Goal: Obtain resource: Download file/media

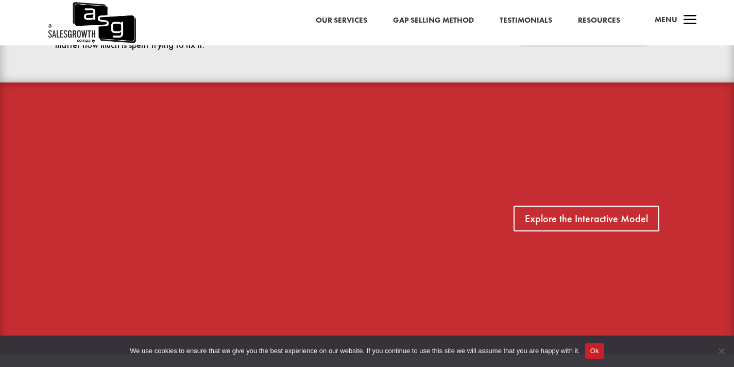
scroll to position [669, 0]
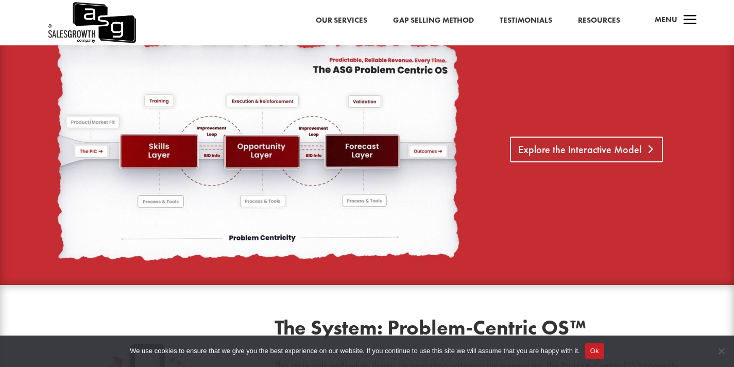
click at [570, 142] on link "Explore the Interactive Model" at bounding box center [586, 149] width 153 height 26
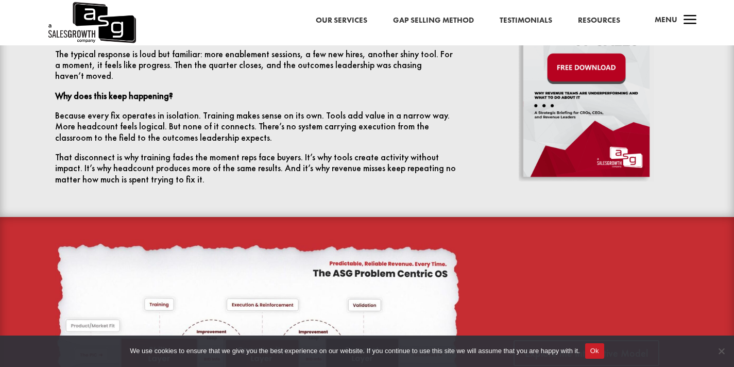
scroll to position [385, 0]
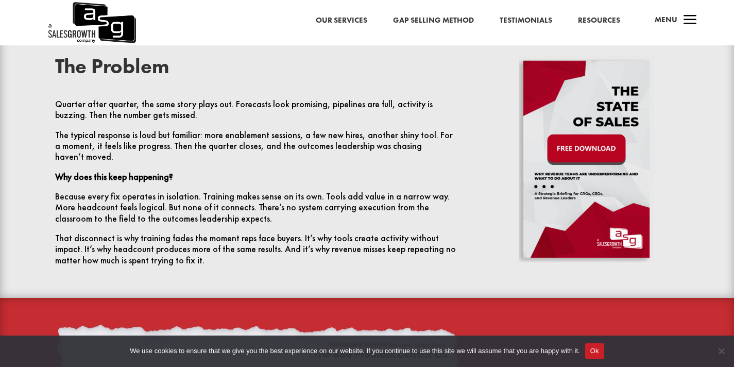
click at [577, 148] on img at bounding box center [585, 159] width 135 height 206
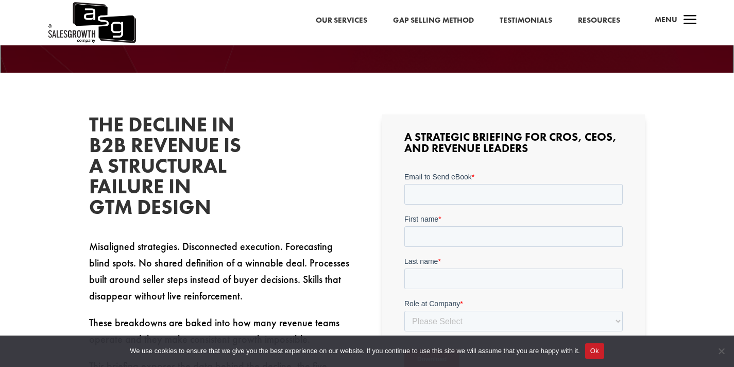
scroll to position [221, 0]
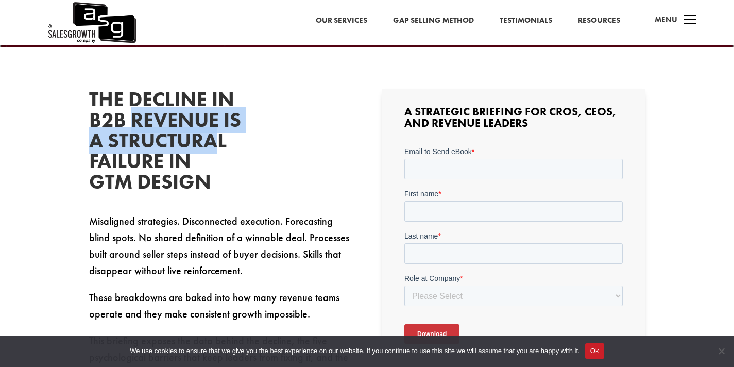
drag, startPoint x: 132, startPoint y: 121, endPoint x: 218, endPoint y: 138, distance: 87.6
click at [218, 138] on h2 "The Decline in B2B Revenue Is a Structural Failure in GTM Design" at bounding box center [166, 143] width 154 height 108
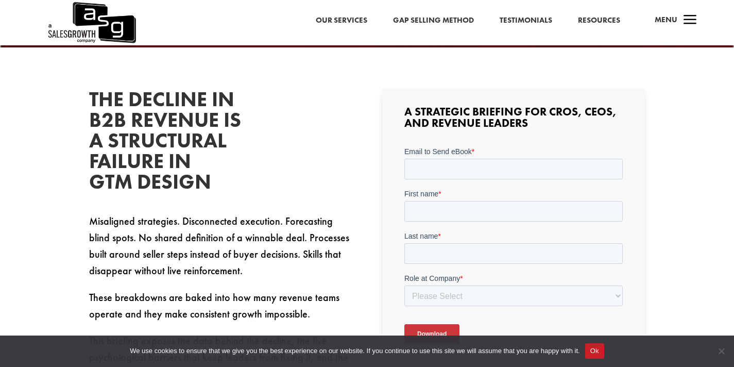
click at [196, 182] on h2 "The Decline in B2B Revenue Is a Structural Failure in GTM Design" at bounding box center [166, 143] width 154 height 108
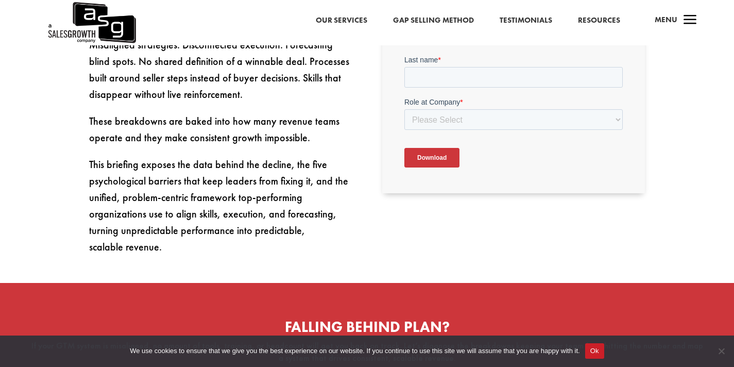
scroll to position [200, 0]
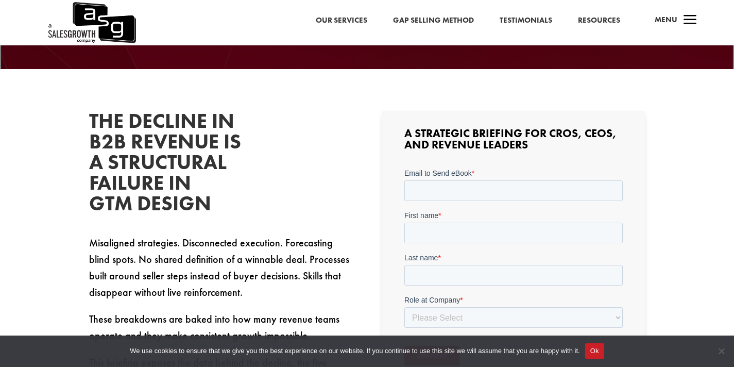
click at [416, 18] on link "Gap Selling Method" at bounding box center [433, 20] width 81 height 13
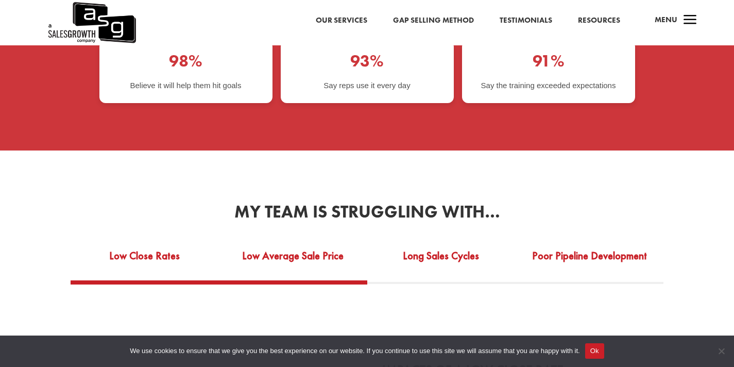
scroll to position [1787, 0]
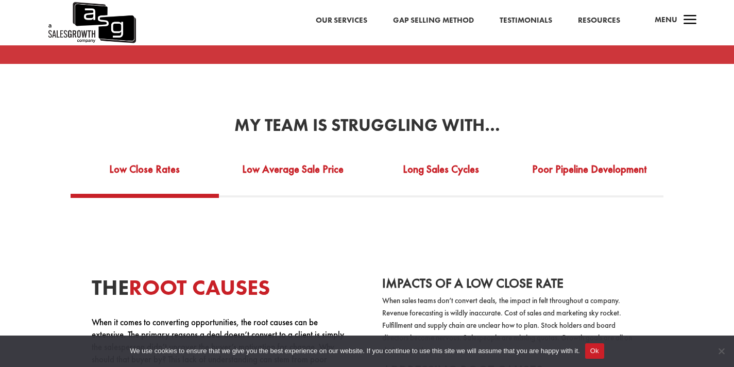
click at [136, 163] on link "Low Close Rates" at bounding box center [145, 176] width 148 height 36
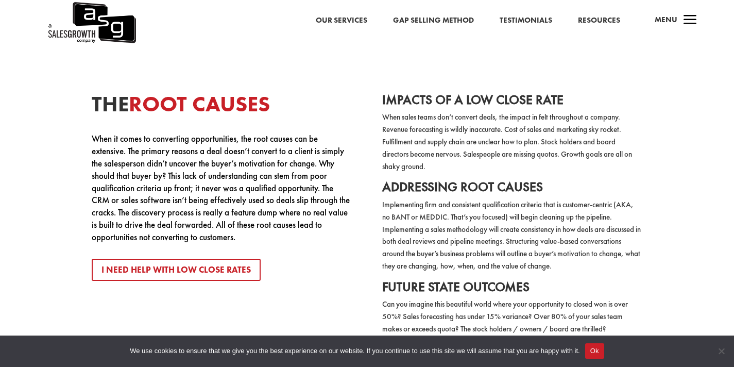
scroll to position [1903, 0]
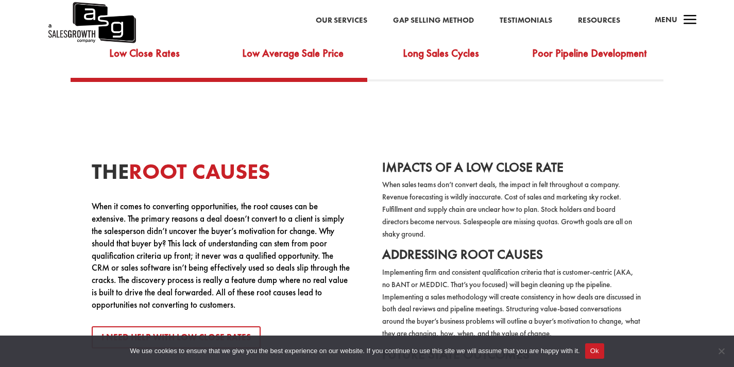
click at [314, 51] on link "Low Average Sale Price" at bounding box center [293, 60] width 148 height 36
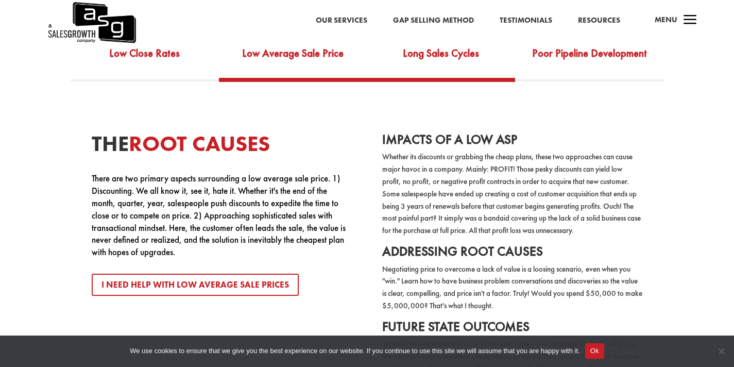
click at [466, 50] on link "Long Sales Cycles" at bounding box center [441, 60] width 148 height 36
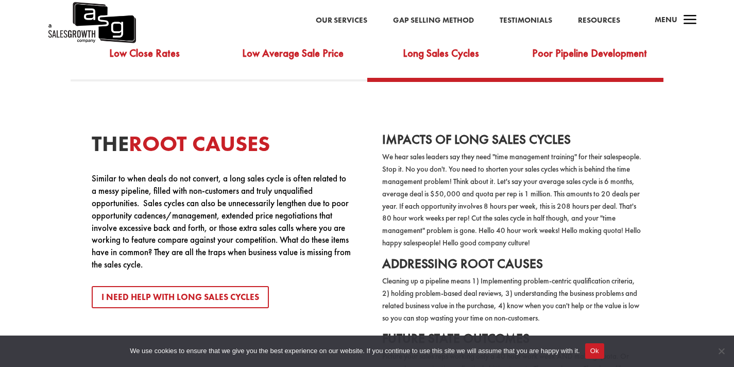
click at [567, 60] on link "Poor Pipeline Development" at bounding box center [589, 60] width 148 height 36
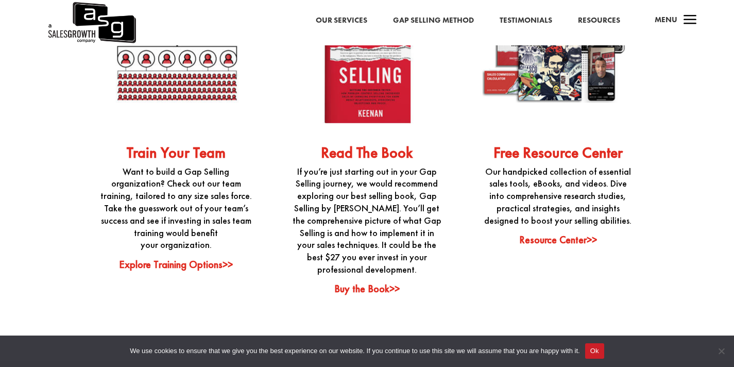
scroll to position [2560, 0]
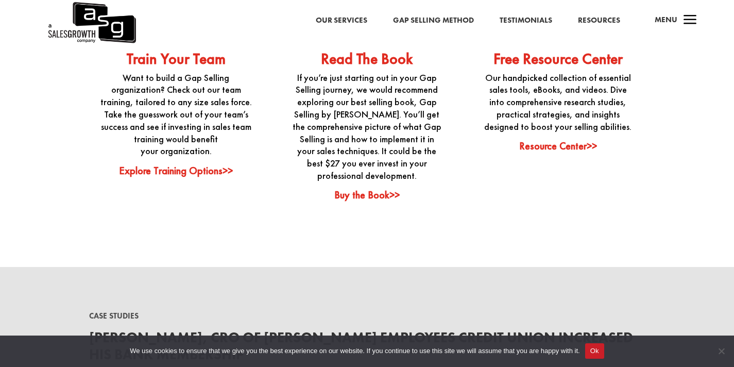
click at [559, 139] on link "Resource Center>>" at bounding box center [558, 145] width 78 height 13
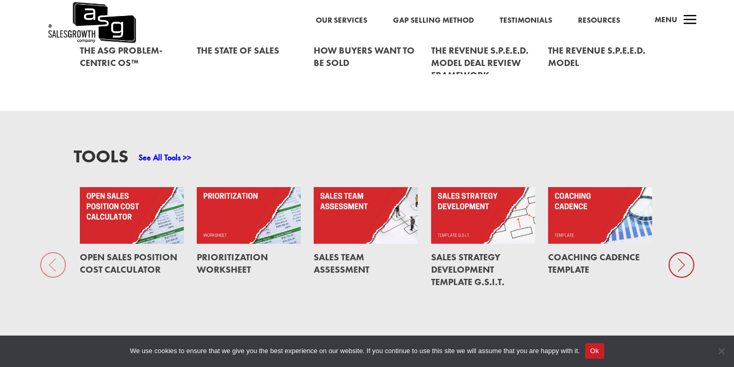
scroll to position [709, 0]
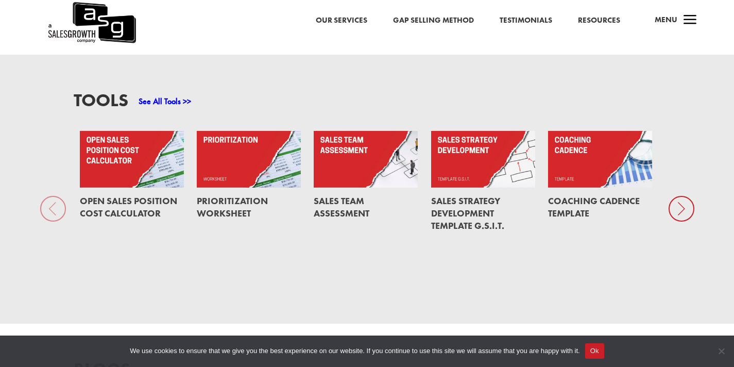
click at [681, 198] on icon at bounding box center [681, 209] width 26 height 26
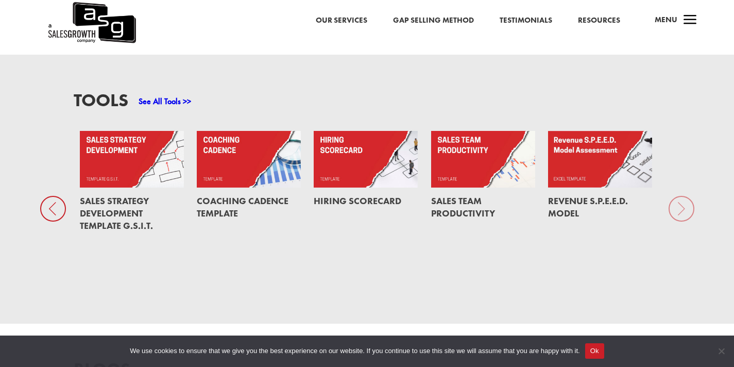
click at [681, 198] on div "Tools See All Tools >> Open Sales Position Cost Calculator Prioritization Works…" at bounding box center [367, 189] width 734 height 268
click at [54, 196] on icon at bounding box center [53, 209] width 26 height 26
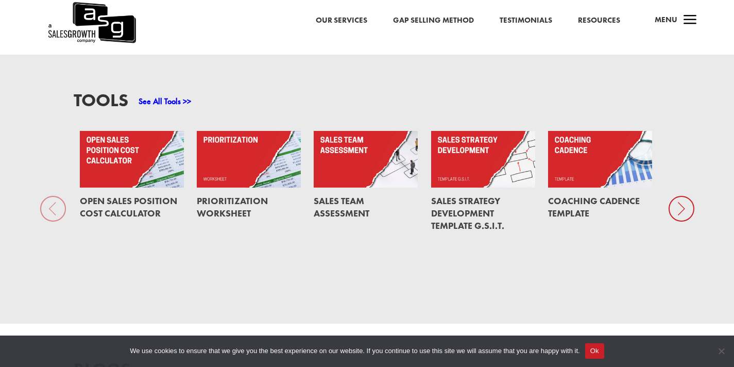
click at [343, 195] on link "Sales Team Assessment" at bounding box center [342, 207] width 56 height 24
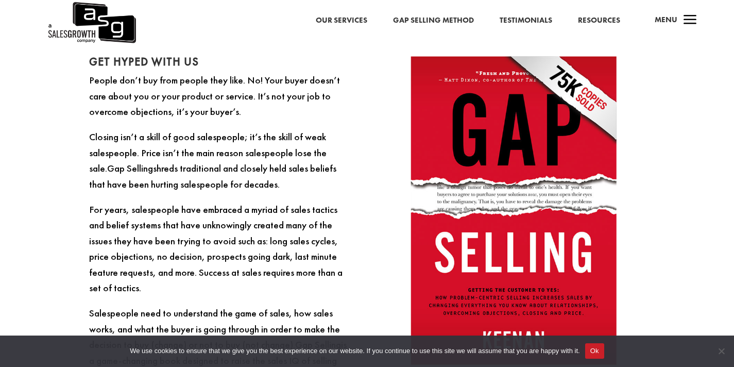
scroll to position [977, 0]
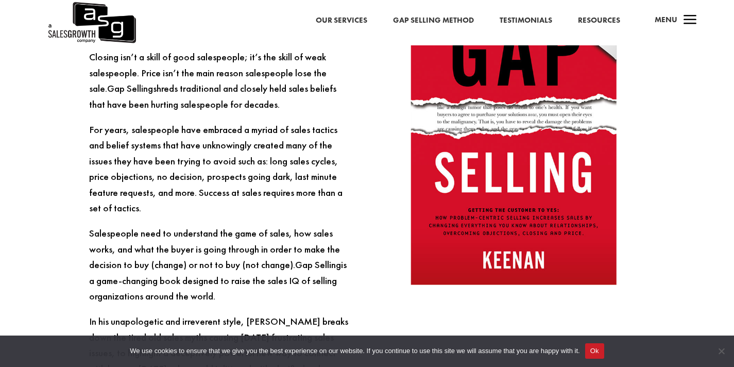
click at [216, 235] on p "Salespeople need to understand the game of sales, how sales works, and what the…" at bounding box center [220, 269] width 263 height 88
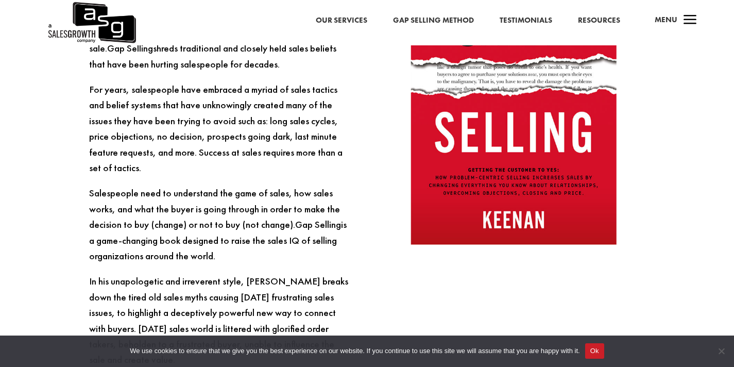
scroll to position [810, 0]
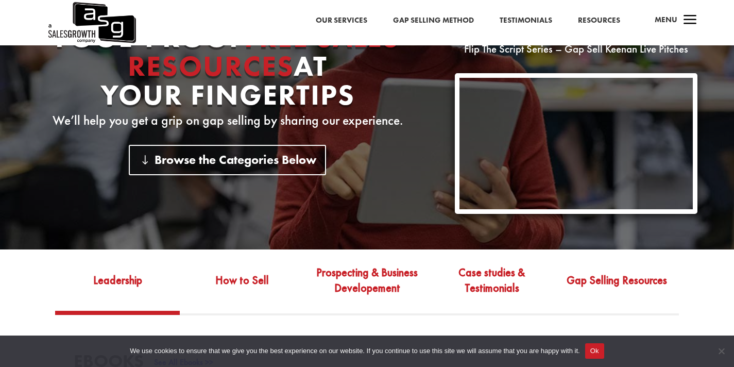
scroll to position [254, 0]
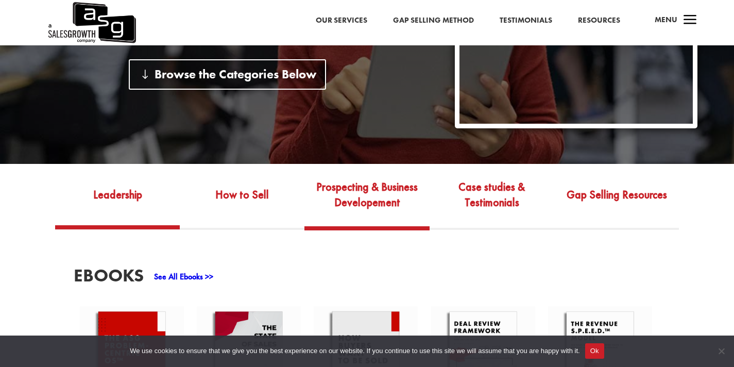
click at [369, 189] on link "Prospecting & Business Developement" at bounding box center [366, 202] width 125 height 48
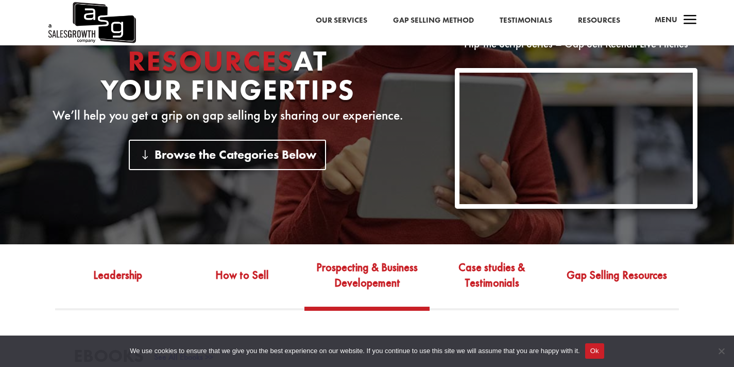
scroll to position [247, 0]
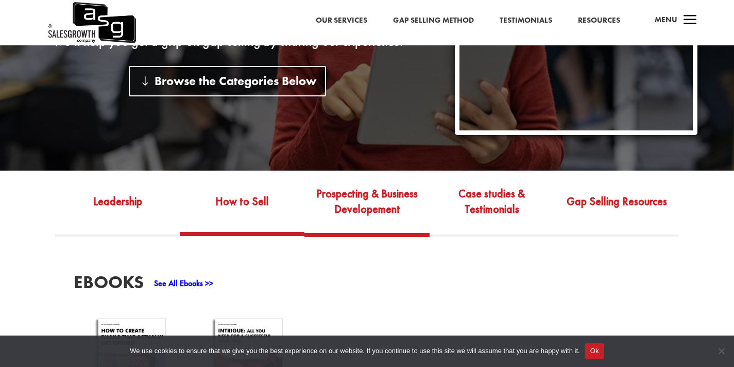
click at [247, 207] on link "How to Sell" at bounding box center [242, 207] width 125 height 47
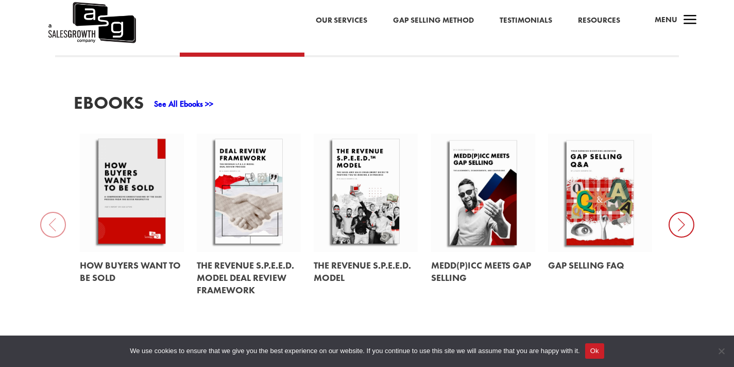
scroll to position [447, 0]
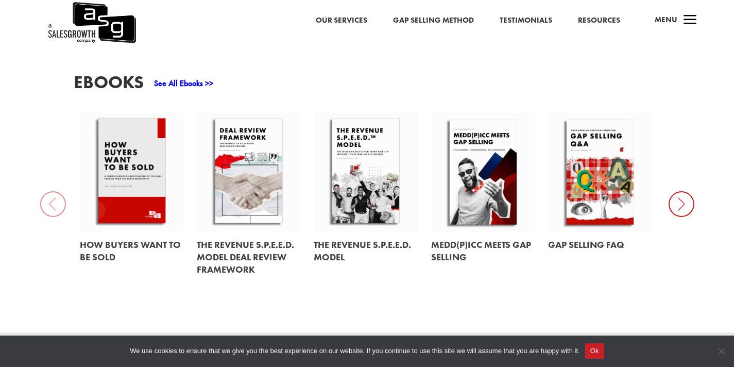
click at [683, 203] on icon at bounding box center [681, 204] width 26 height 26
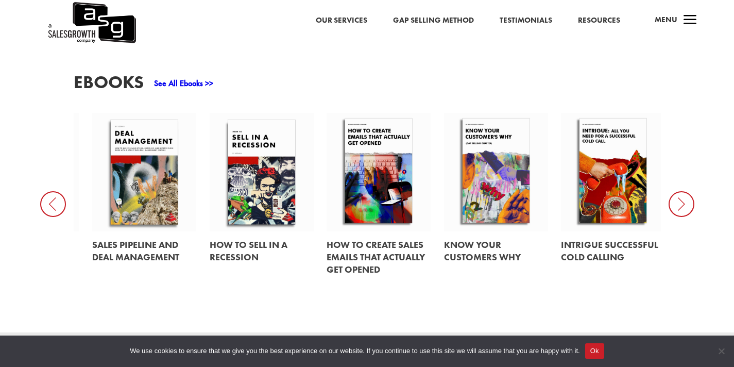
click at [683, 205] on icon at bounding box center [681, 204] width 26 height 26
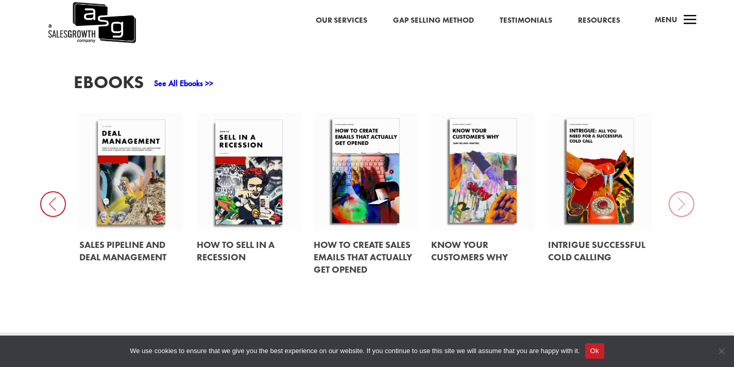
click at [55, 198] on icon at bounding box center [53, 204] width 26 height 26
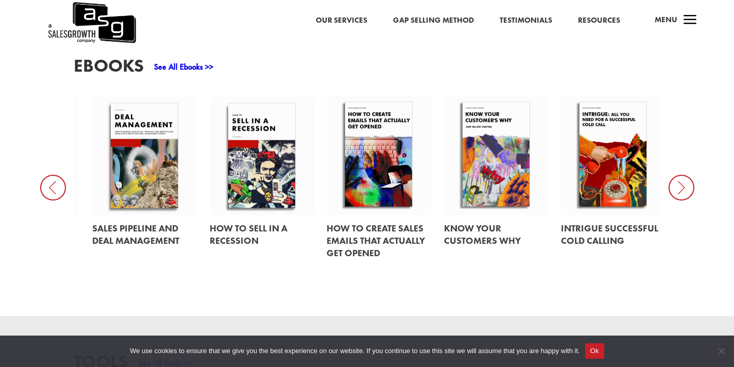
scroll to position [495, 0]
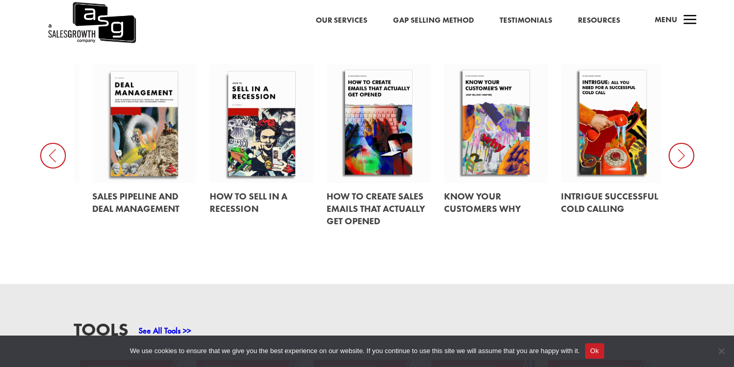
click at [63, 158] on icon at bounding box center [53, 156] width 26 height 26
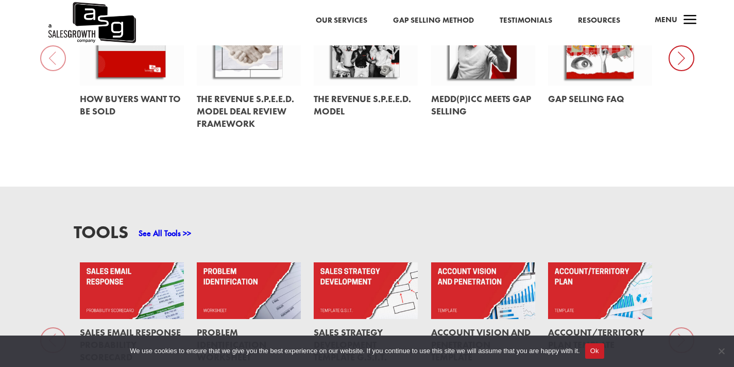
scroll to position [514, 0]
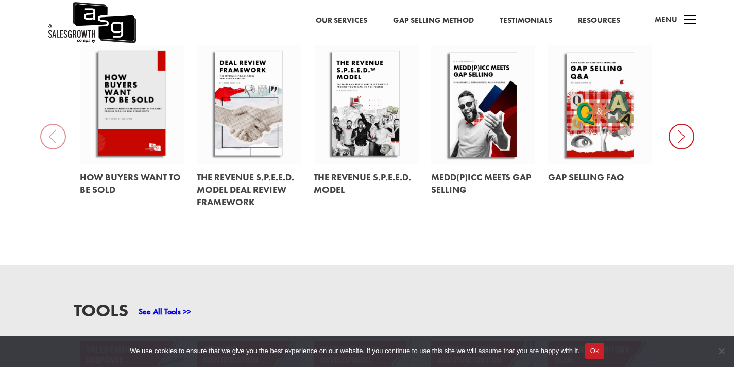
click at [471, 177] on link at bounding box center [483, 183] width 104 height 39
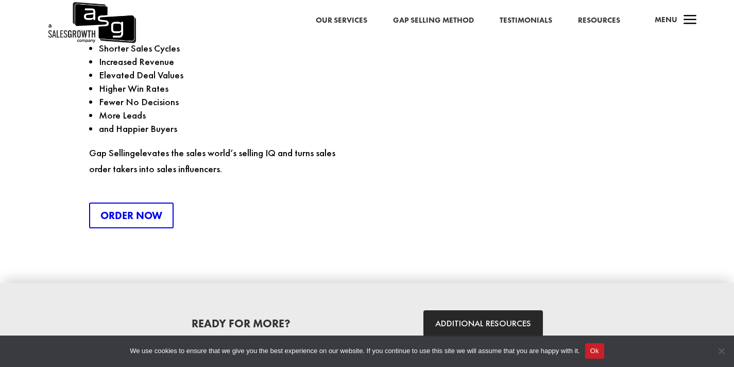
scroll to position [1511, 0]
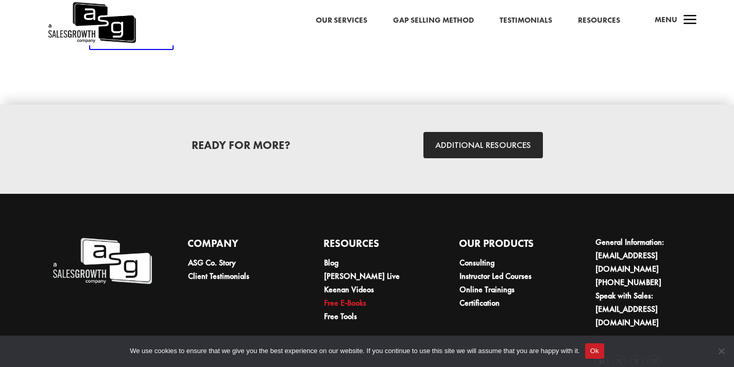
click at [340, 297] on link "Free E-Books" at bounding box center [345, 302] width 42 height 11
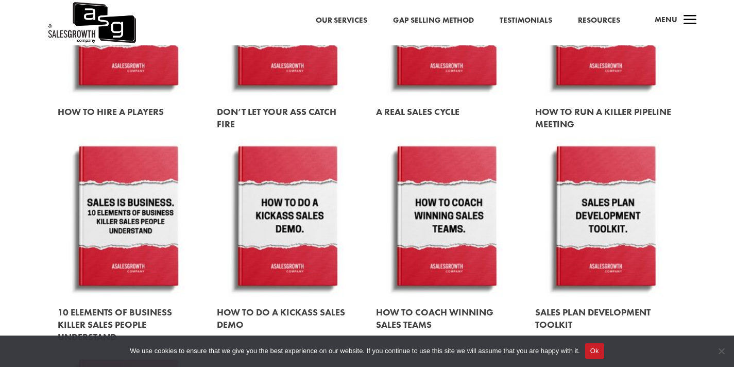
scroll to position [1166, 0]
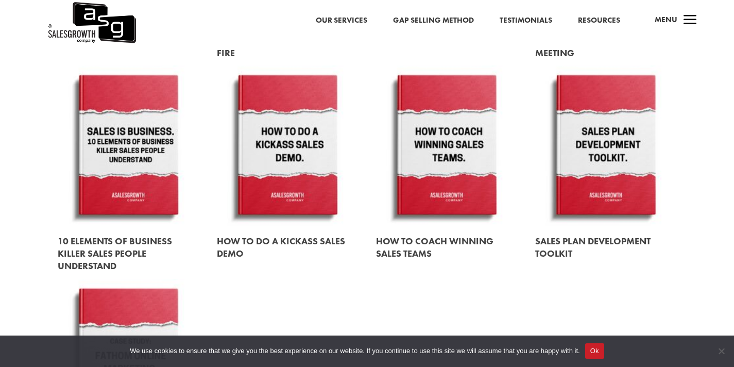
click at [129, 243] on link at bounding box center [128, 254] width 141 height 54
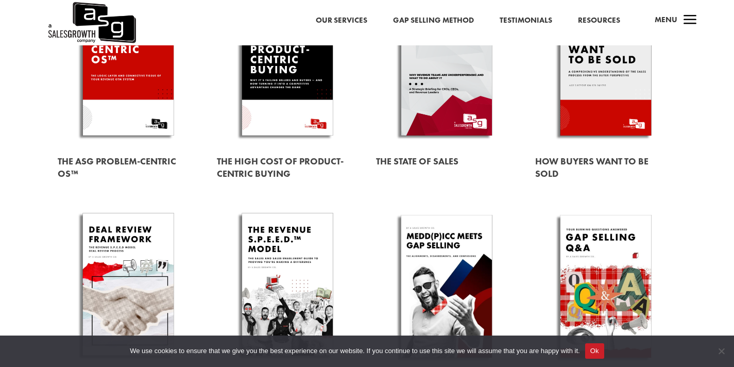
scroll to position [86, 0]
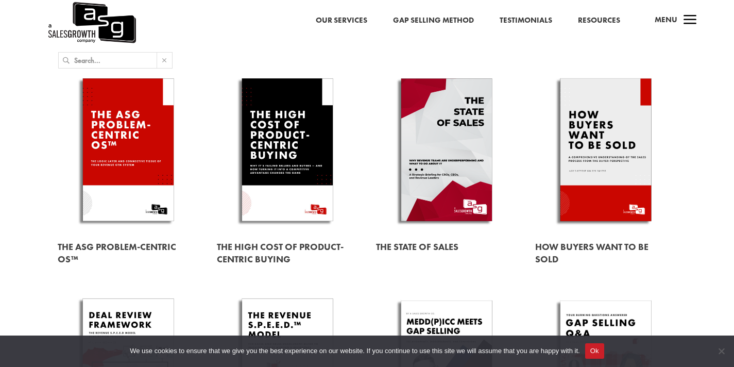
click at [448, 142] on link at bounding box center [446, 151] width 141 height 161
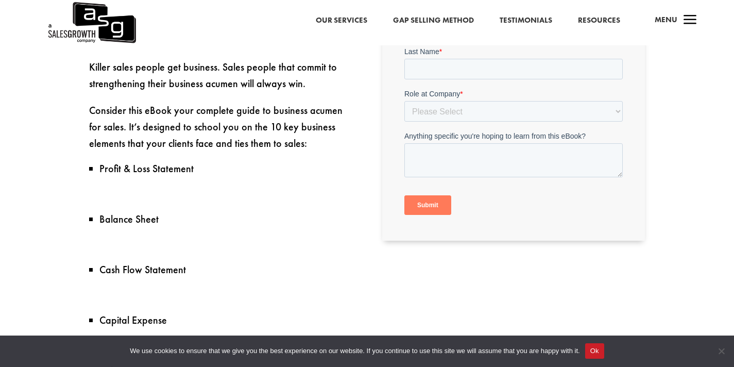
scroll to position [439, 0]
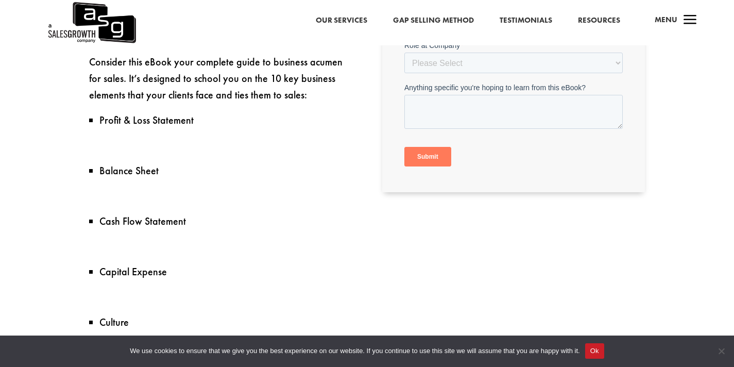
click at [115, 173] on li "Balance Sheet" at bounding box center [225, 170] width 252 height 13
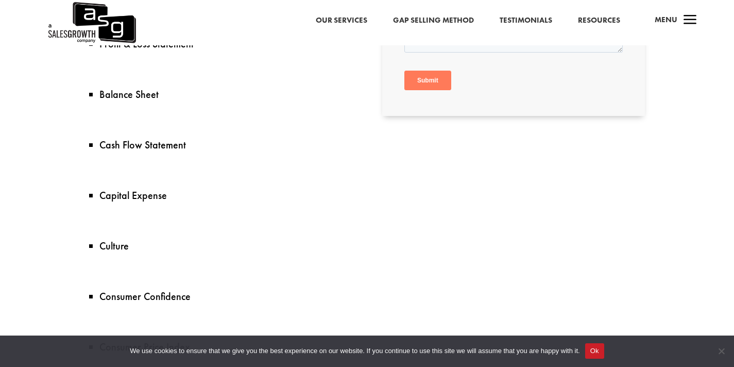
scroll to position [551, 0]
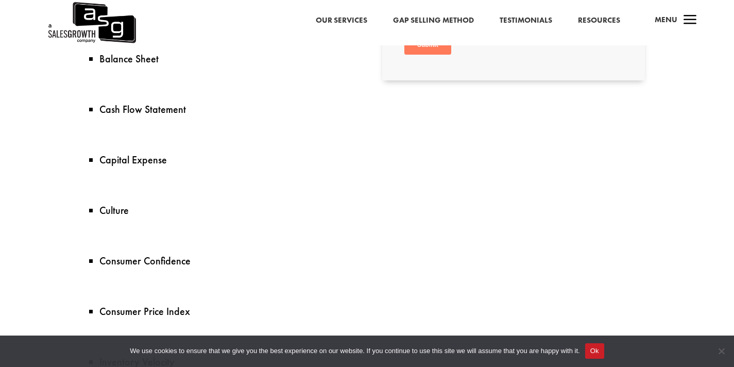
click at [119, 213] on li "Culture" at bounding box center [225, 209] width 252 height 13
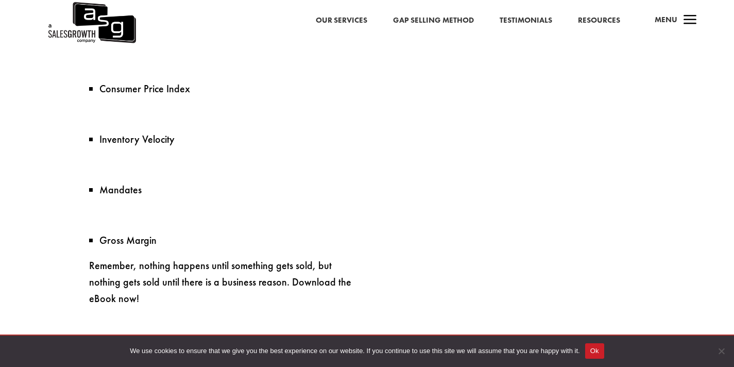
scroll to position [818, 0]
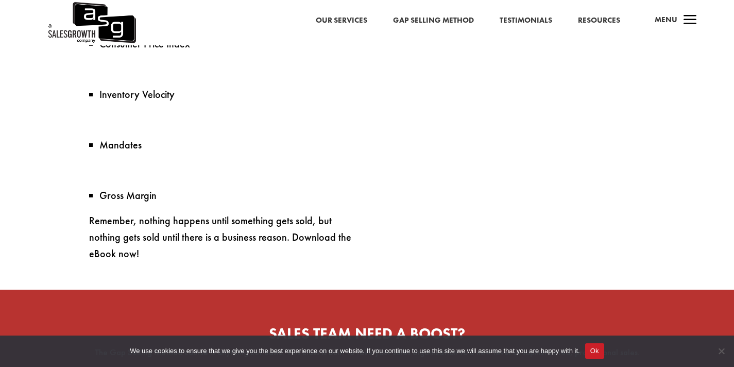
click at [125, 143] on li "Mandates" at bounding box center [225, 144] width 252 height 13
click at [138, 196] on li "Gross Margin" at bounding box center [225, 194] width 252 height 13
click at [206, 227] on p "Remember, nothing happens until something gets sold, but nothing gets sold unti…" at bounding box center [220, 236] width 263 height 49
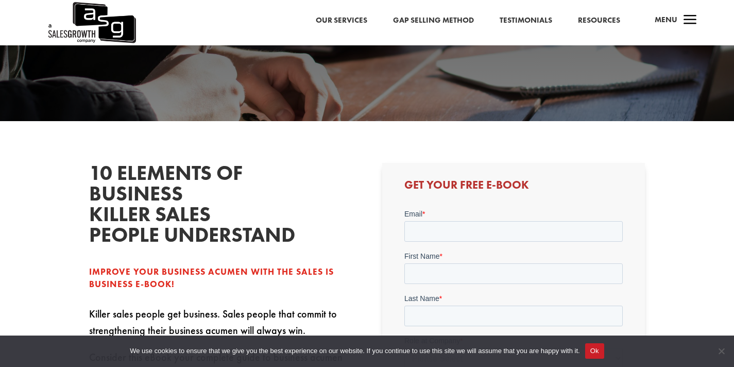
scroll to position [168, 0]
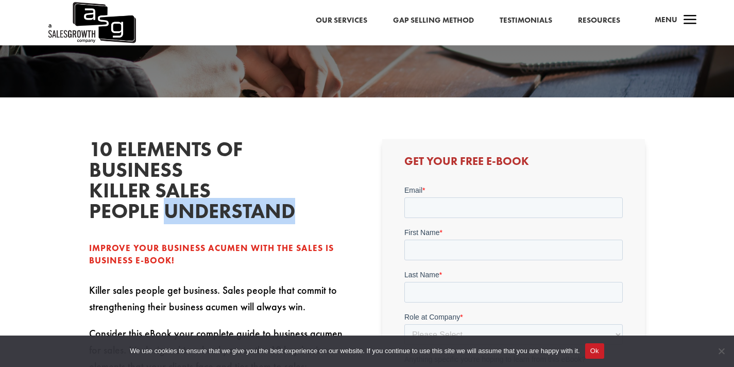
drag, startPoint x: 167, startPoint y: 211, endPoint x: 304, endPoint y: 213, distance: 137.0
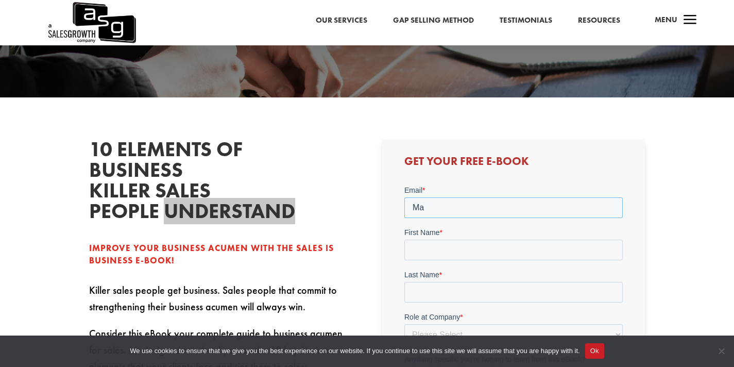
type input "M"
type input "[PERSON_NAME][EMAIL_ADDRESS][DOMAIN_NAME]"
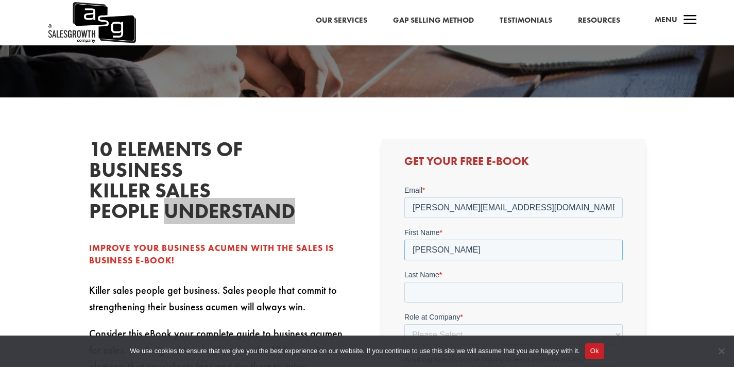
type input "[PERSON_NAME]"
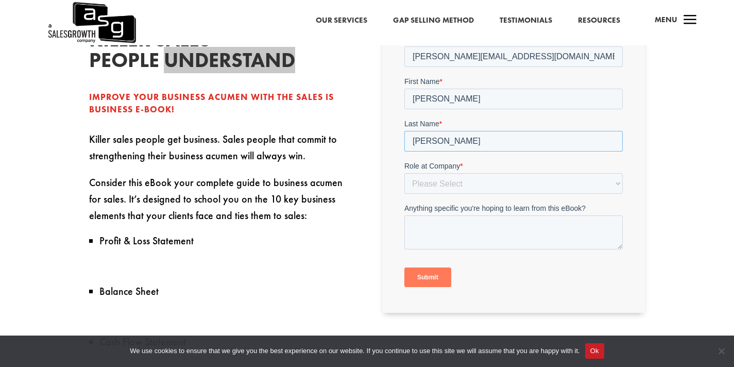
type input "[PERSON_NAME]"
select select "Individual Contributor (AE, SDR, CSM, etc)"
click at [428, 274] on input "Submit" at bounding box center [427, 277] width 47 height 20
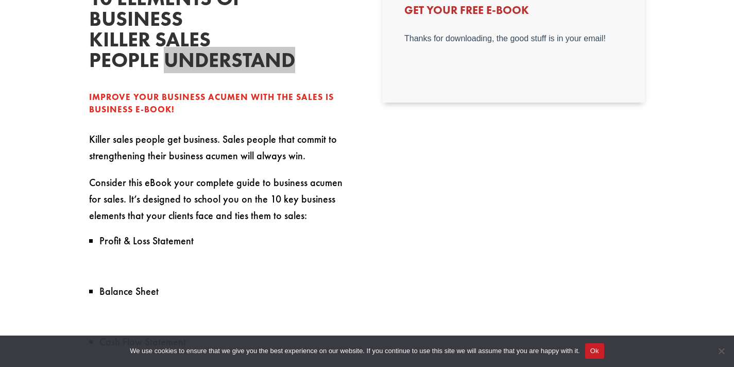
scroll to position [0, 0]
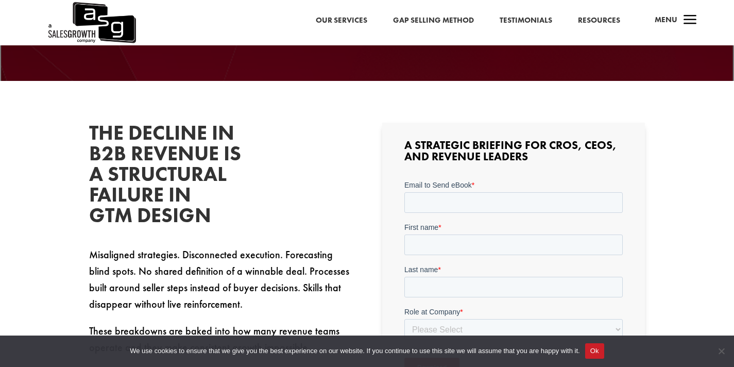
scroll to position [268, 0]
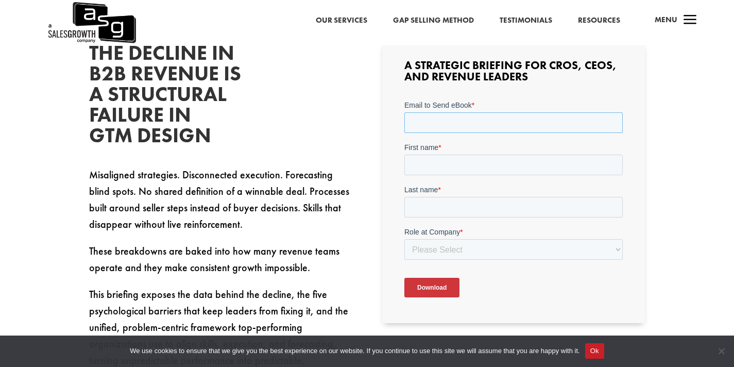
type input "m"
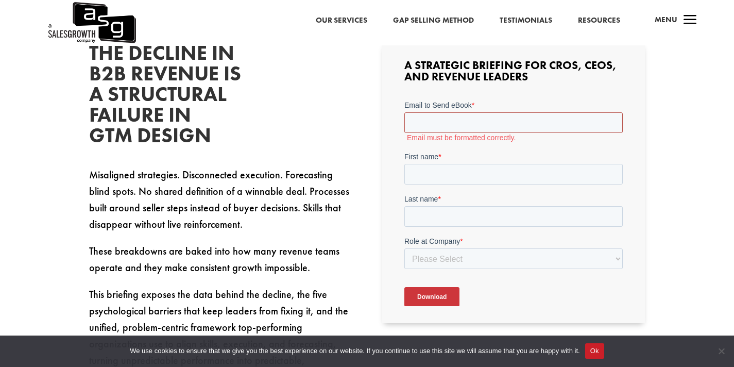
type input "[PERSON_NAME][EMAIL_ADDRESS][DOMAIN_NAME]"
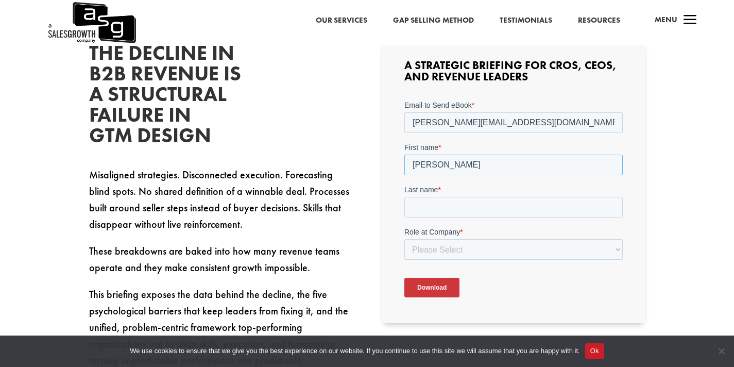
type input "[PERSON_NAME]"
select select "Individual Contributor (AE, SDR, CSM, etc)"
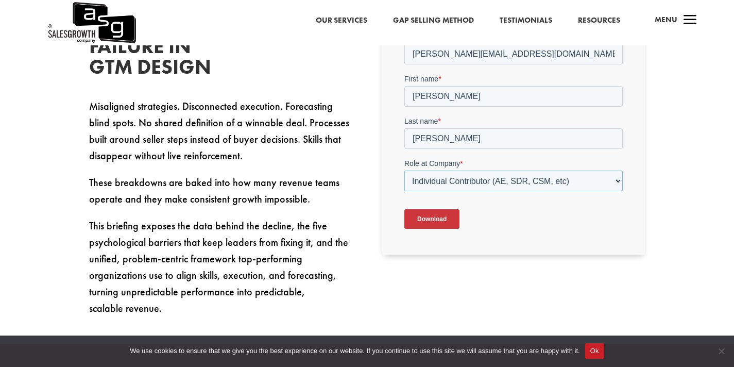
scroll to position [307, 0]
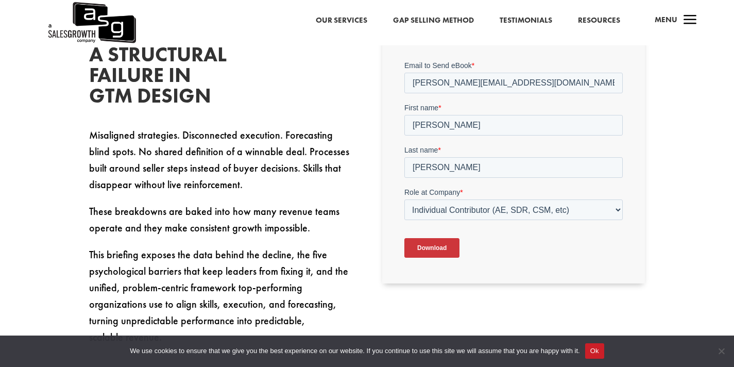
click at [431, 247] on input "Download" at bounding box center [431, 248] width 55 height 20
